Goal: Obtain resource: Download file/media

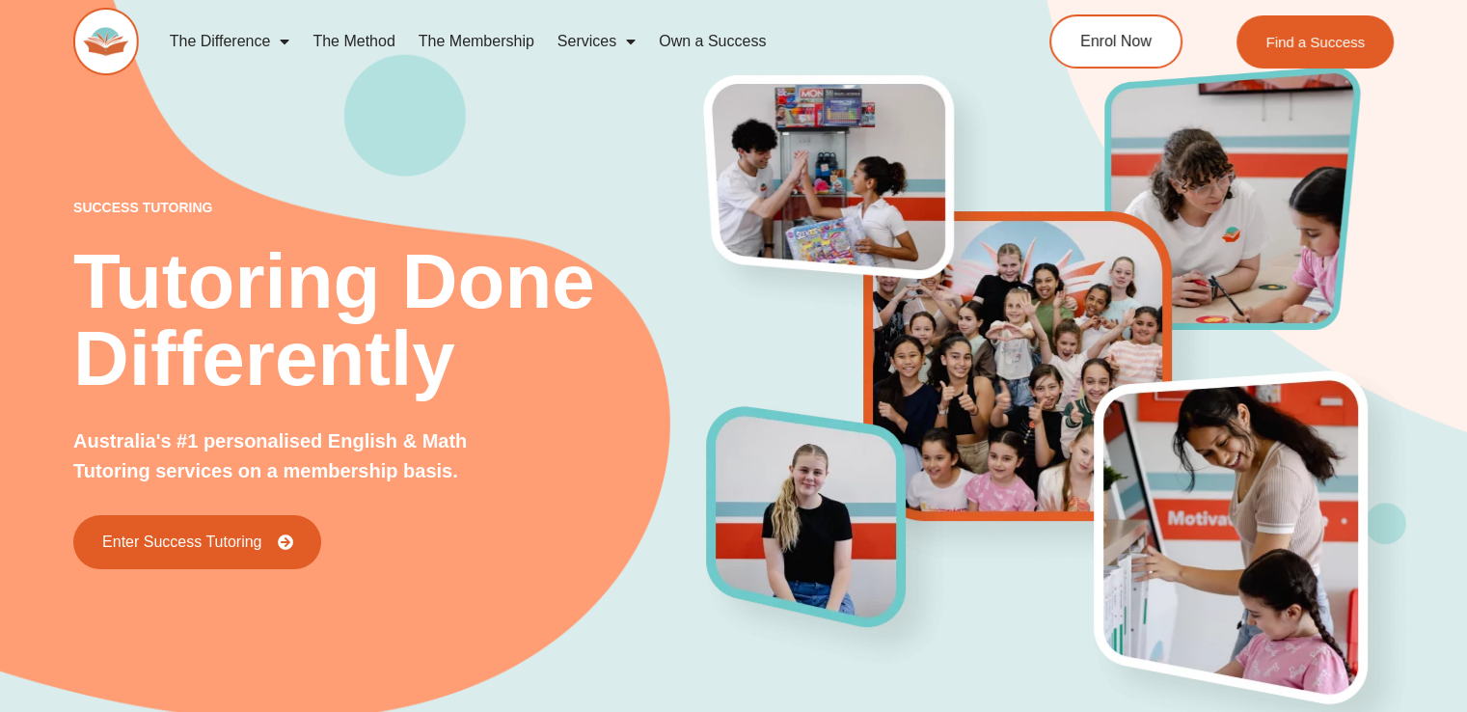
click at [43, 151] on div "success tutoring Tutoring Done Differently Australia's #1 personalised English …" at bounding box center [733, 352] width 1467 height 849
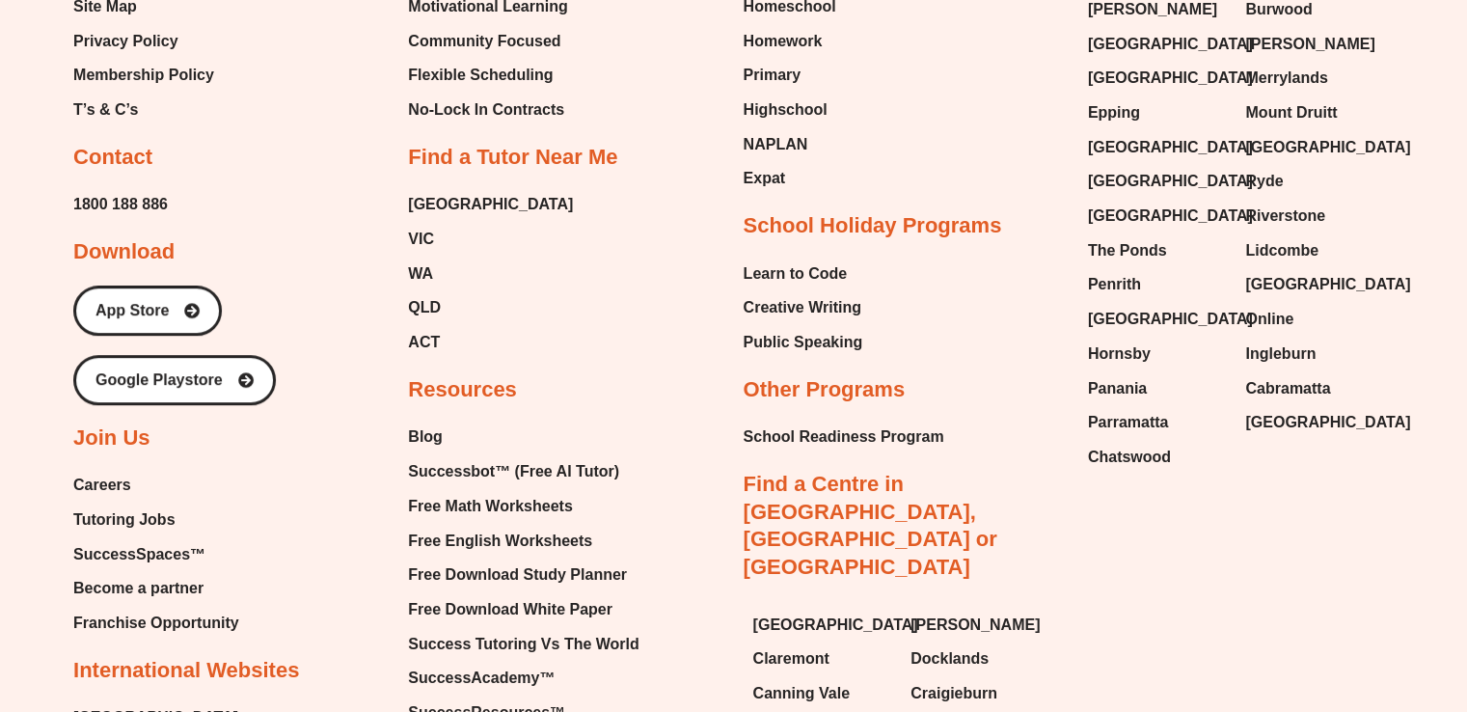
scroll to position [8255, 0]
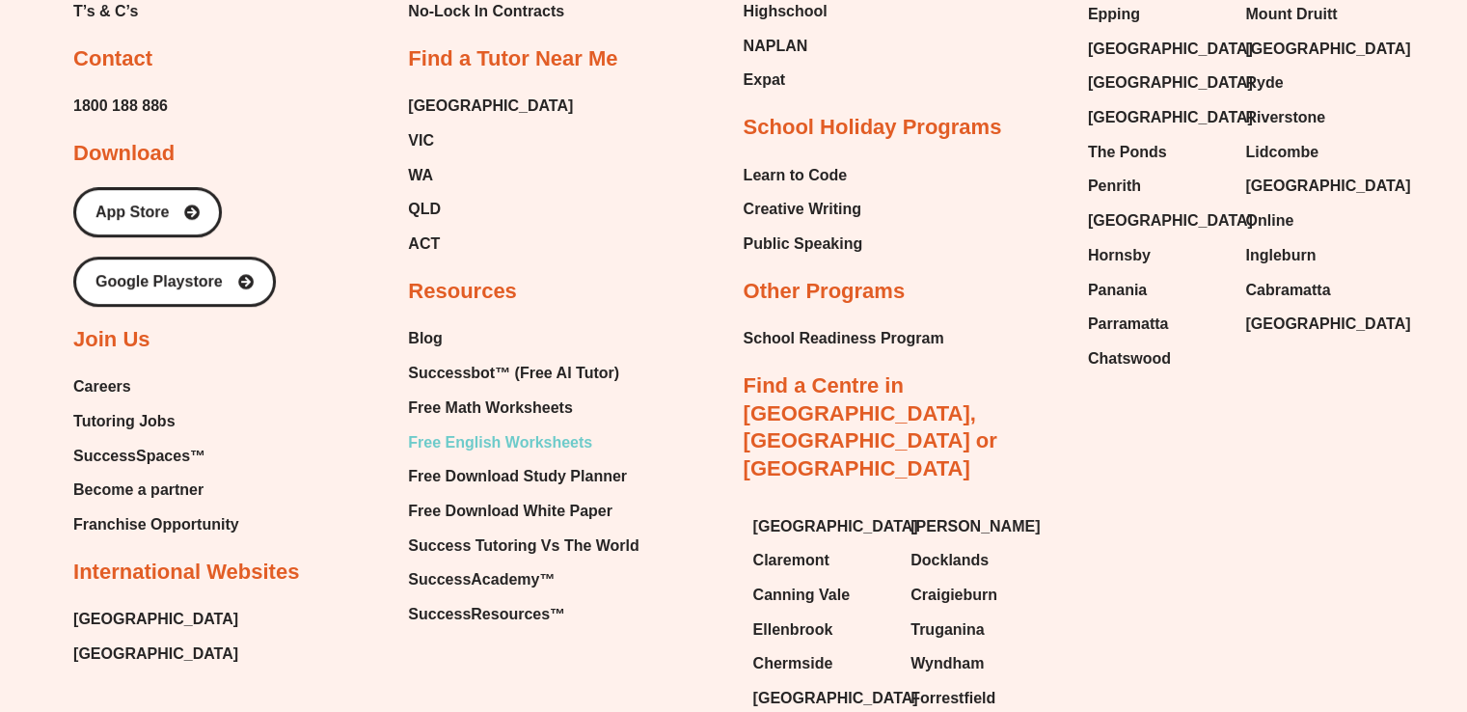
click at [458, 428] on span "Free English Worksheets" at bounding box center [500, 442] width 184 height 29
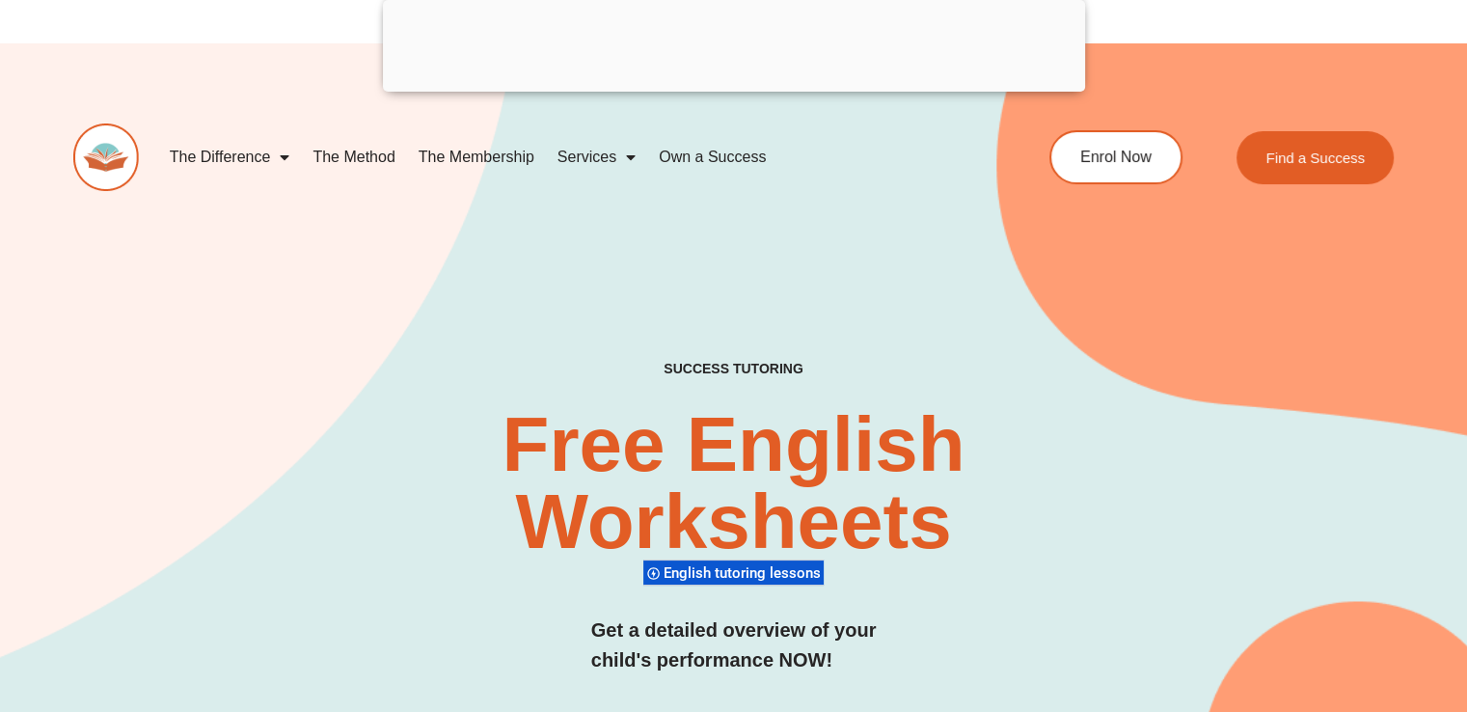
click at [103, 155] on img at bounding box center [106, 157] width 66 height 68
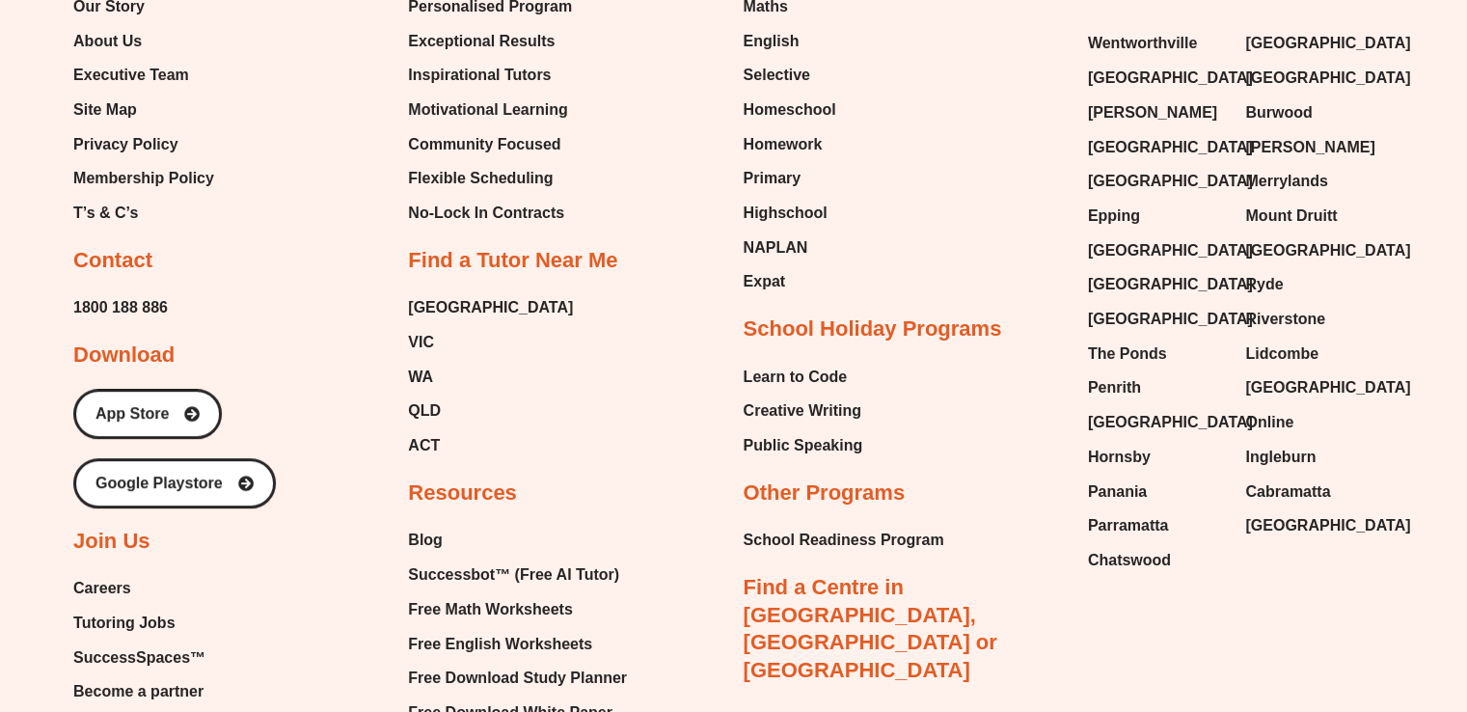
scroll to position [8062, 0]
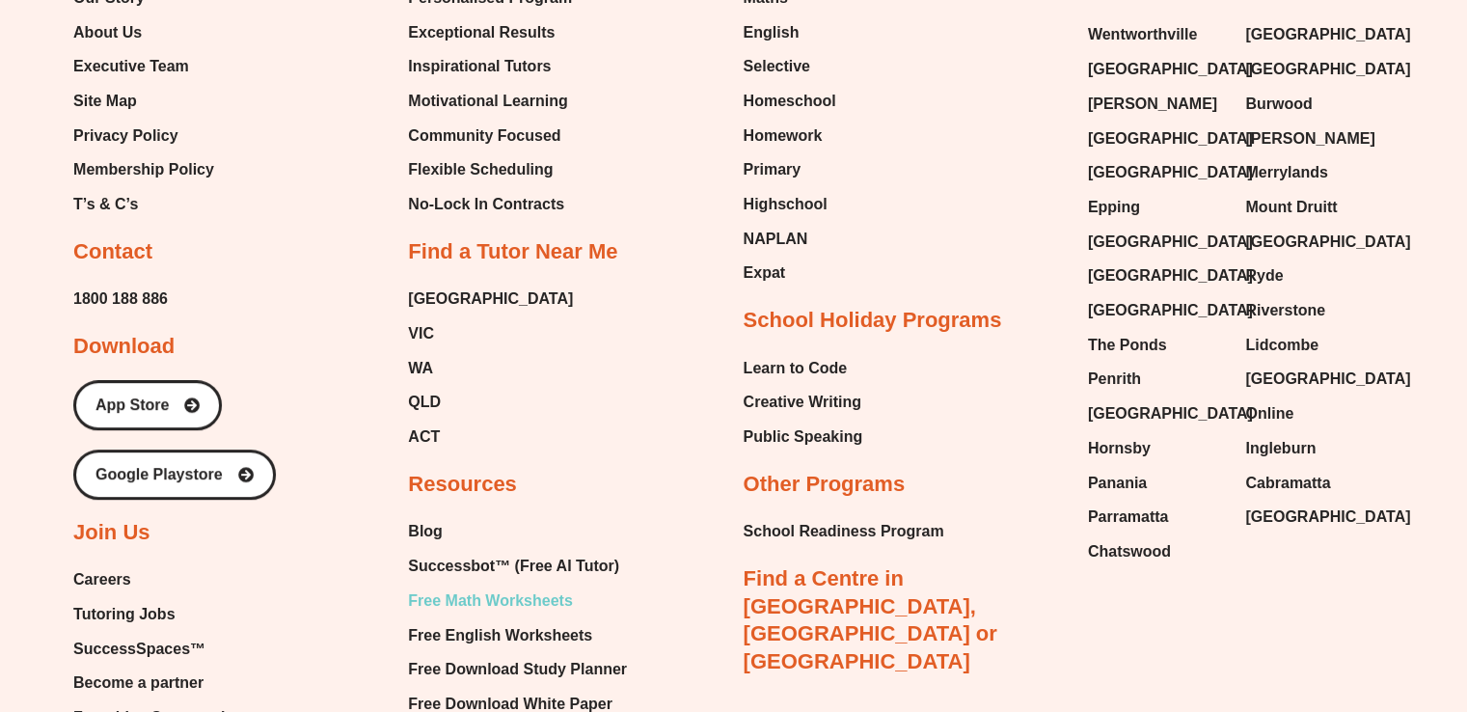
click at [439, 586] on span "Free Math Worksheets" at bounding box center [490, 600] width 164 height 29
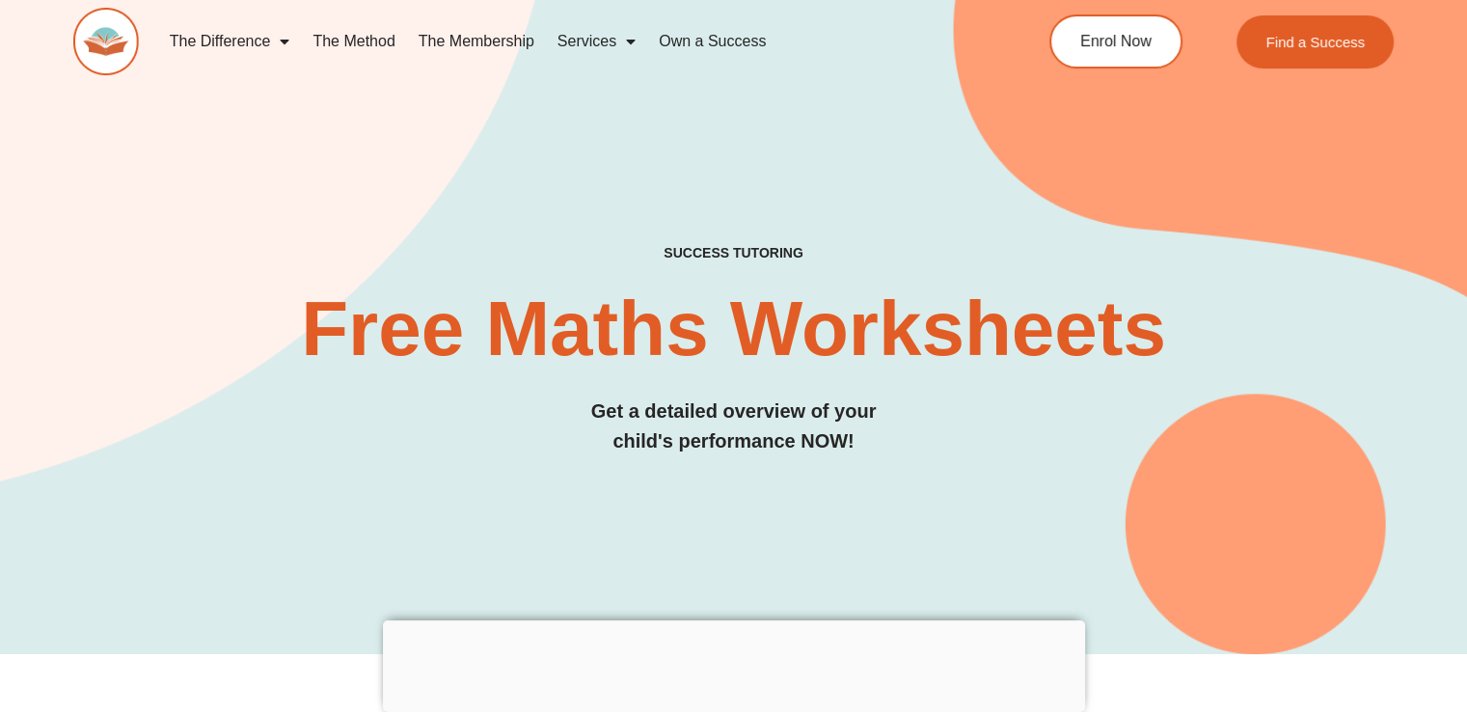
click at [164, 415] on h3 "Get a detailed overview of your child's performance NOW!" at bounding box center [733, 426] width 1320 height 60
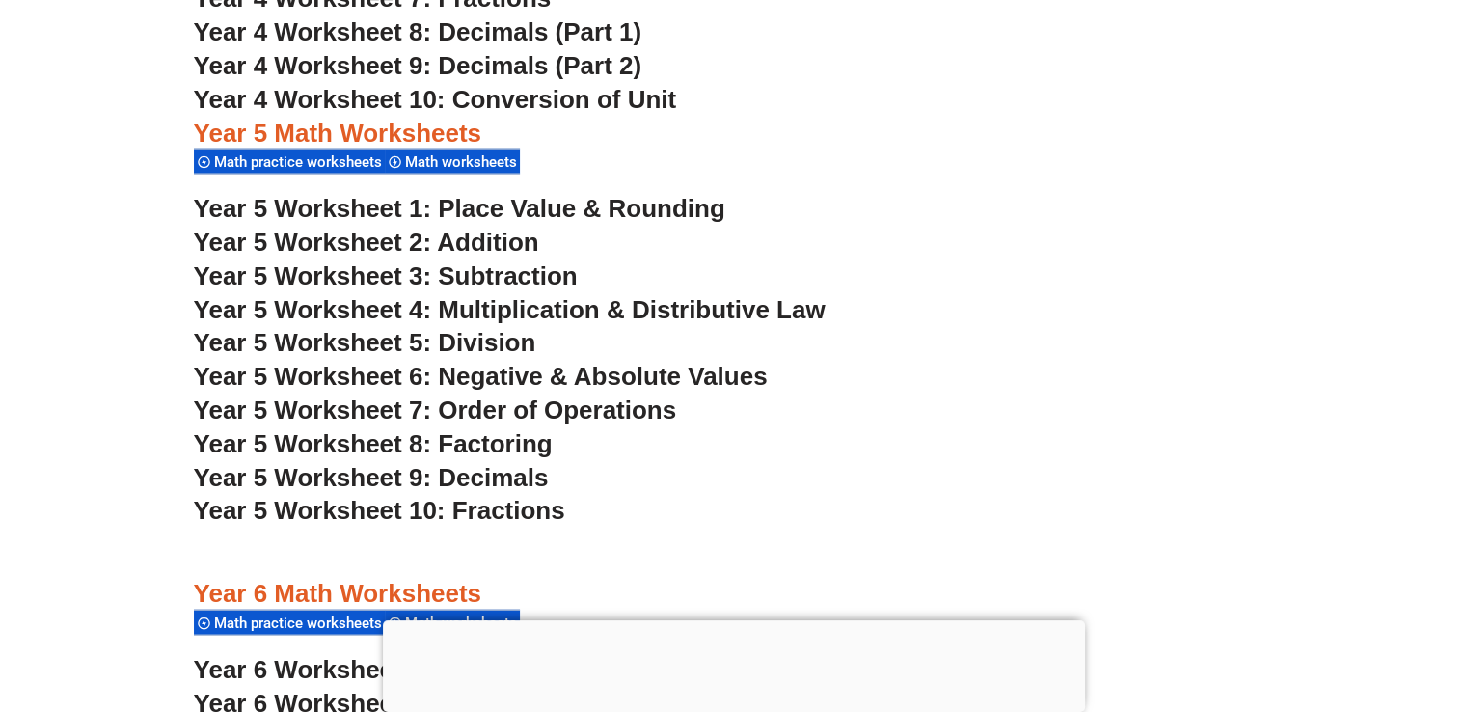
scroll to position [3934, 0]
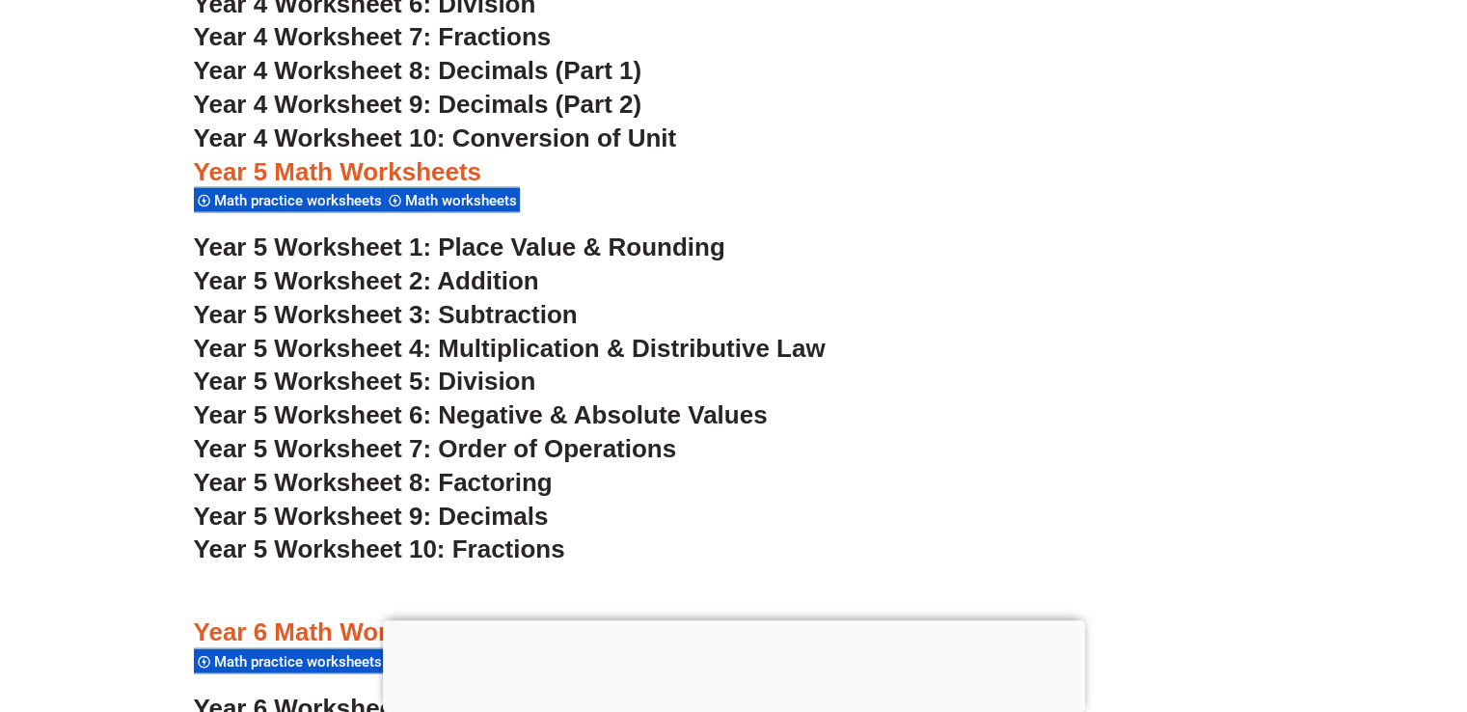
click at [470, 481] on span "Year 5 Worksheet 8: Factoring" at bounding box center [373, 482] width 359 height 29
click at [45, 301] on section "Year 4 Math Worksheets Math practice worksheets Math worksheets Year 4 Workshee…" at bounding box center [733, 386] width 1467 height 1302
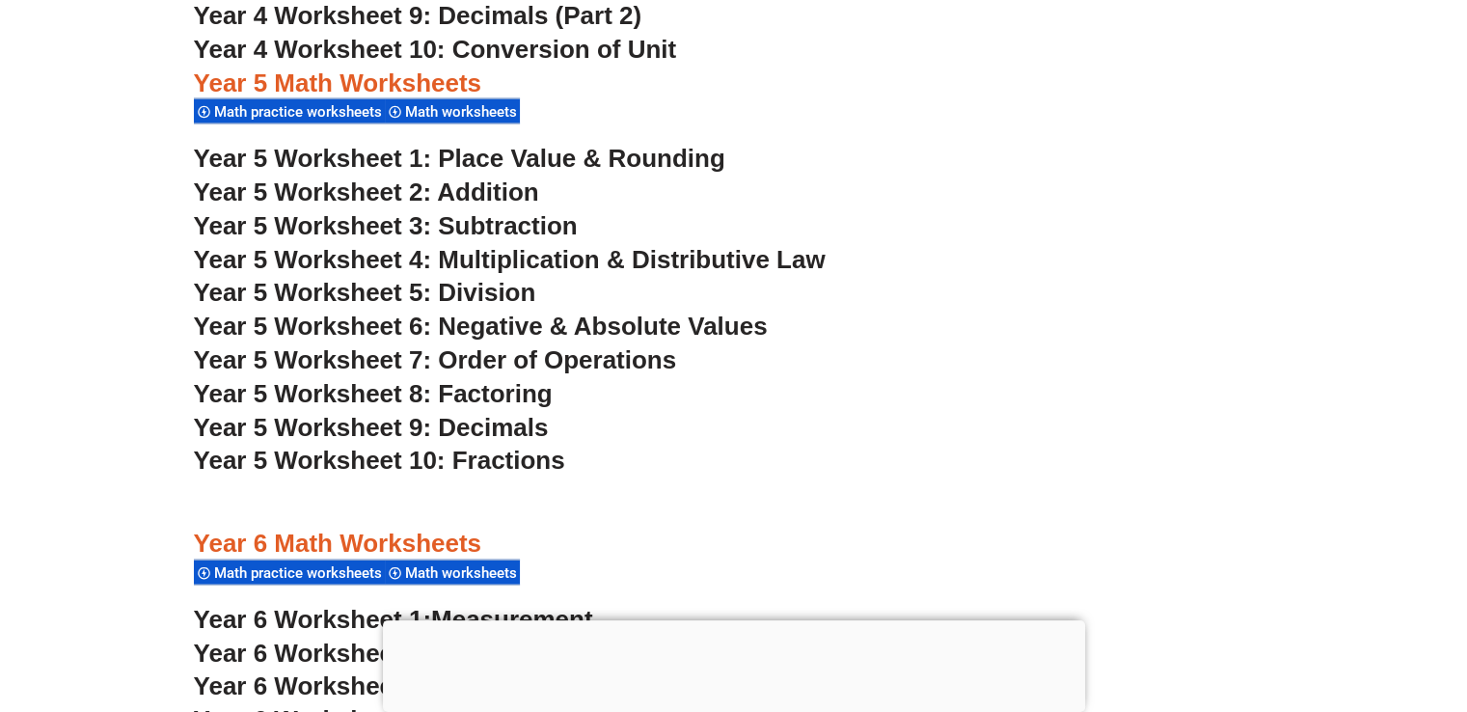
scroll to position [4050, 0]
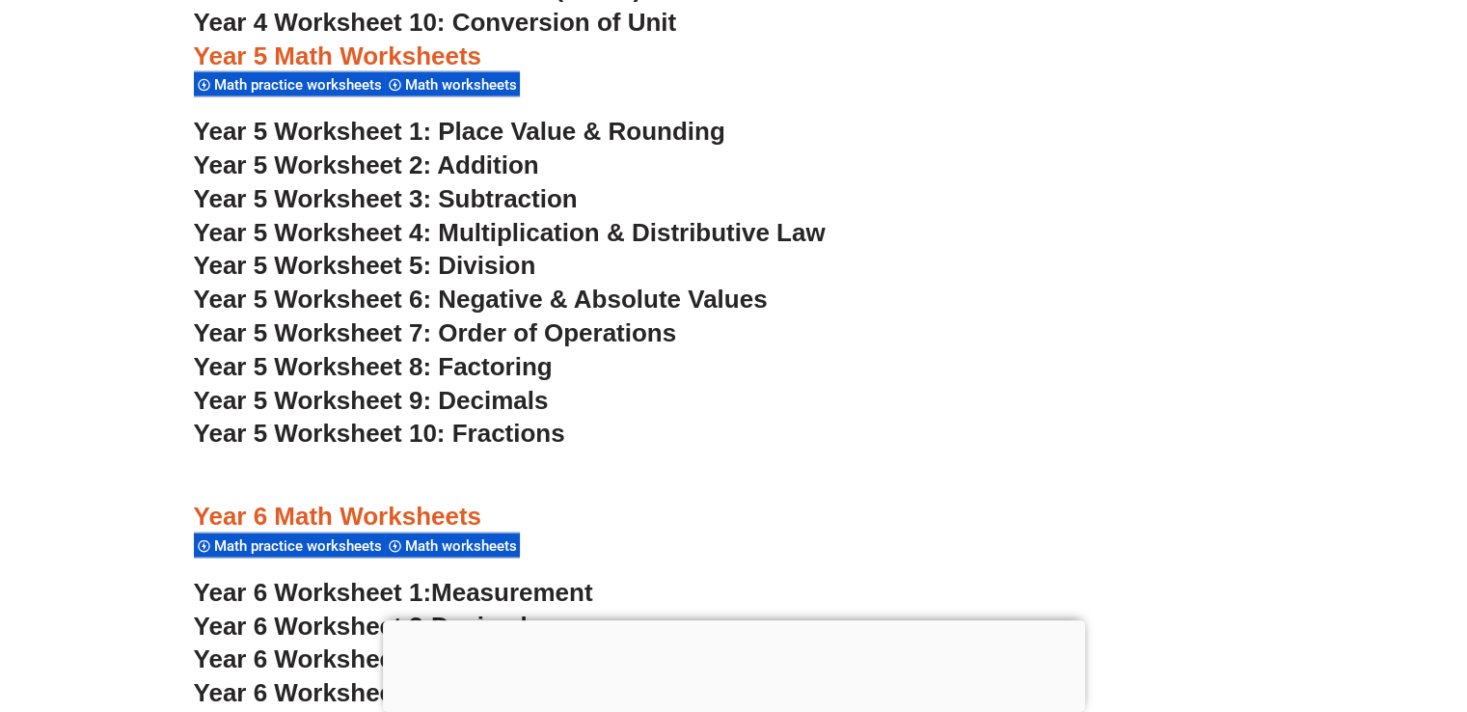
click at [481, 329] on span "Year 5 Worksheet 7: Order of Operations" at bounding box center [435, 332] width 483 height 29
click at [462, 400] on span "Year 5 Worksheet 9: Decimals" at bounding box center [371, 400] width 355 height 29
click at [972, 66] on h3 "Year 5 Math Worksheets" at bounding box center [734, 57] width 1080 height 33
